Goal: Find contact information: Obtain details needed to contact an individual or organization

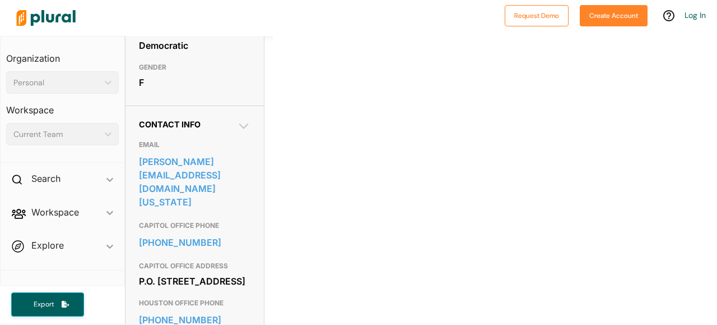
scroll to position [336, 0]
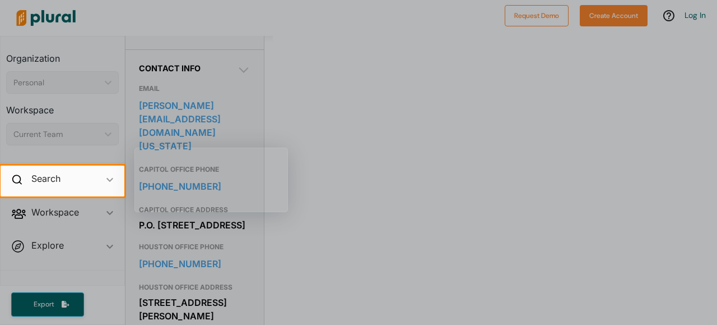
drag, startPoint x: 157, startPoint y: 176, endPoint x: 391, endPoint y: 180, distance: 233.7
click at [391, 180] on div at bounding box center [420, 180] width 593 height 30
click at [283, 87] on div at bounding box center [358, 82] width 717 height 165
click at [283, 252] on div at bounding box center [358, 260] width 717 height 128
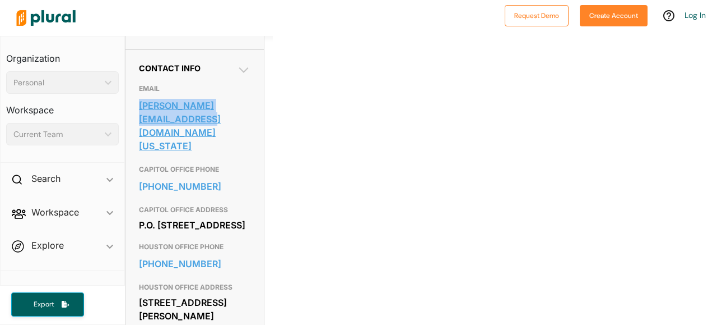
drag, startPoint x: 136, startPoint y: 122, endPoint x: 177, endPoint y: 132, distance: 42.1
click at [177, 132] on div "Contact Info EMAIL [PERSON_NAME][EMAIL_ADDRESS][DOMAIN_NAME][US_STATE] CAPITOL …" at bounding box center [195, 199] width 138 height 300
copy link "[PERSON_NAME][EMAIL_ADDRESS][DOMAIN_NAME][US_STATE]"
